Goal: Navigation & Orientation: Find specific page/section

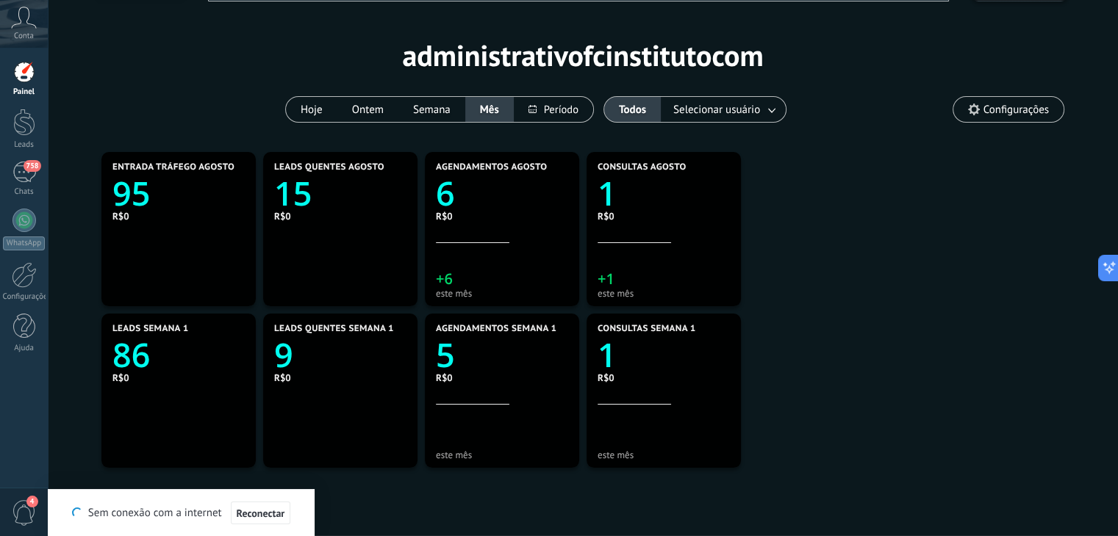
scroll to position [21, 0]
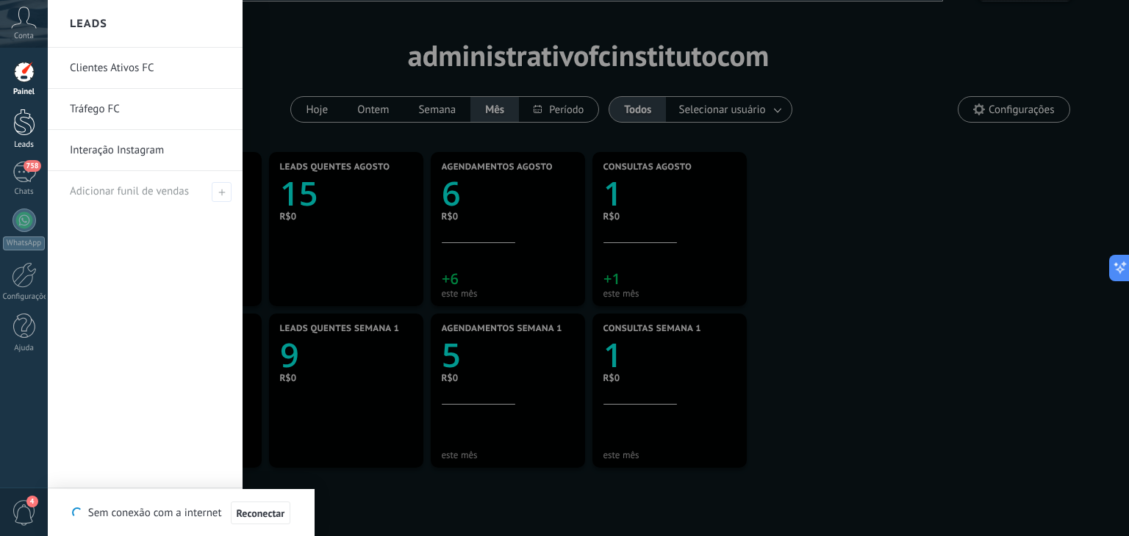
click at [35, 131] on link "Leads" at bounding box center [24, 129] width 48 height 41
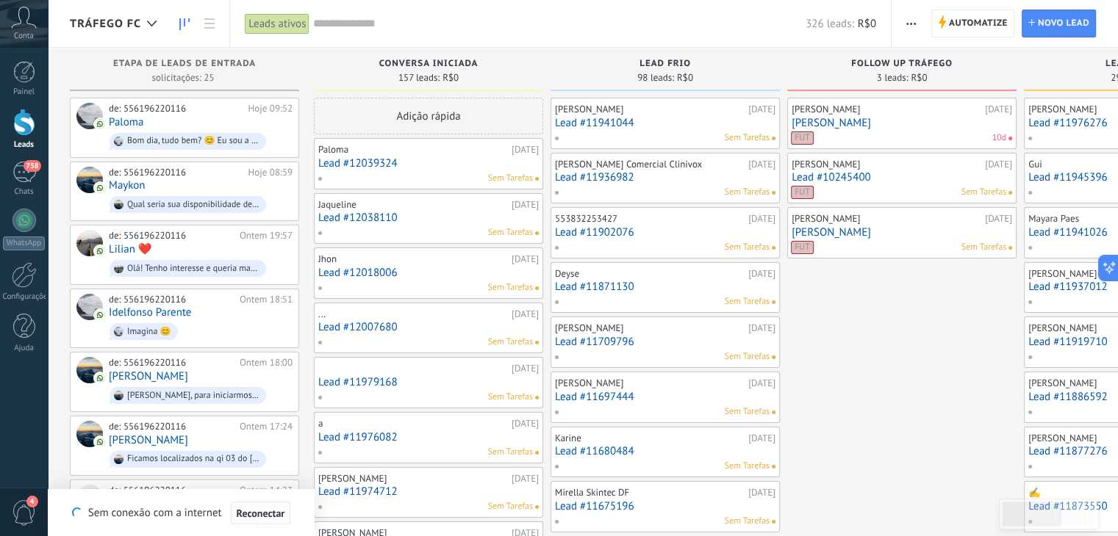
click at [273, 506] on button "Reconectar" at bounding box center [261, 514] width 60 height 24
